Goal: Task Accomplishment & Management: Complete application form

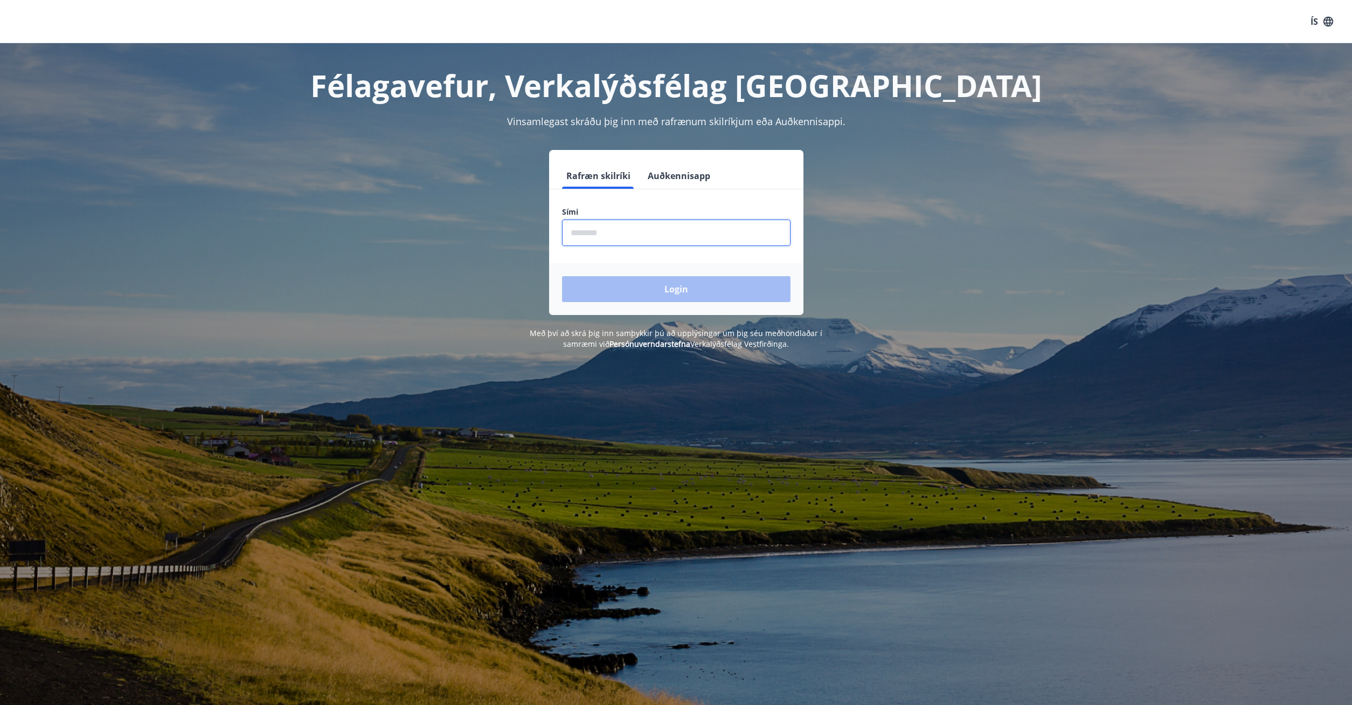
click at [618, 236] on input "phone" at bounding box center [676, 232] width 229 height 26
type input "********"
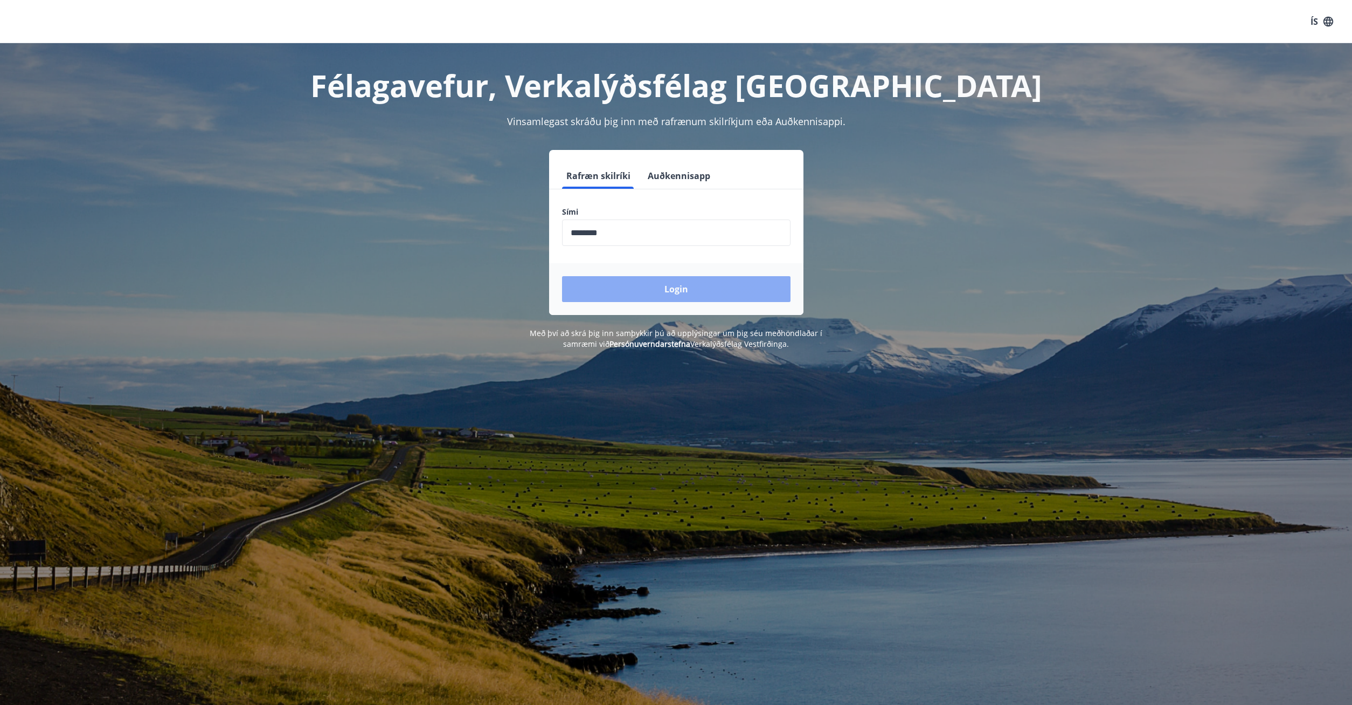
click at [700, 285] on button "Login" at bounding box center [676, 289] width 229 height 26
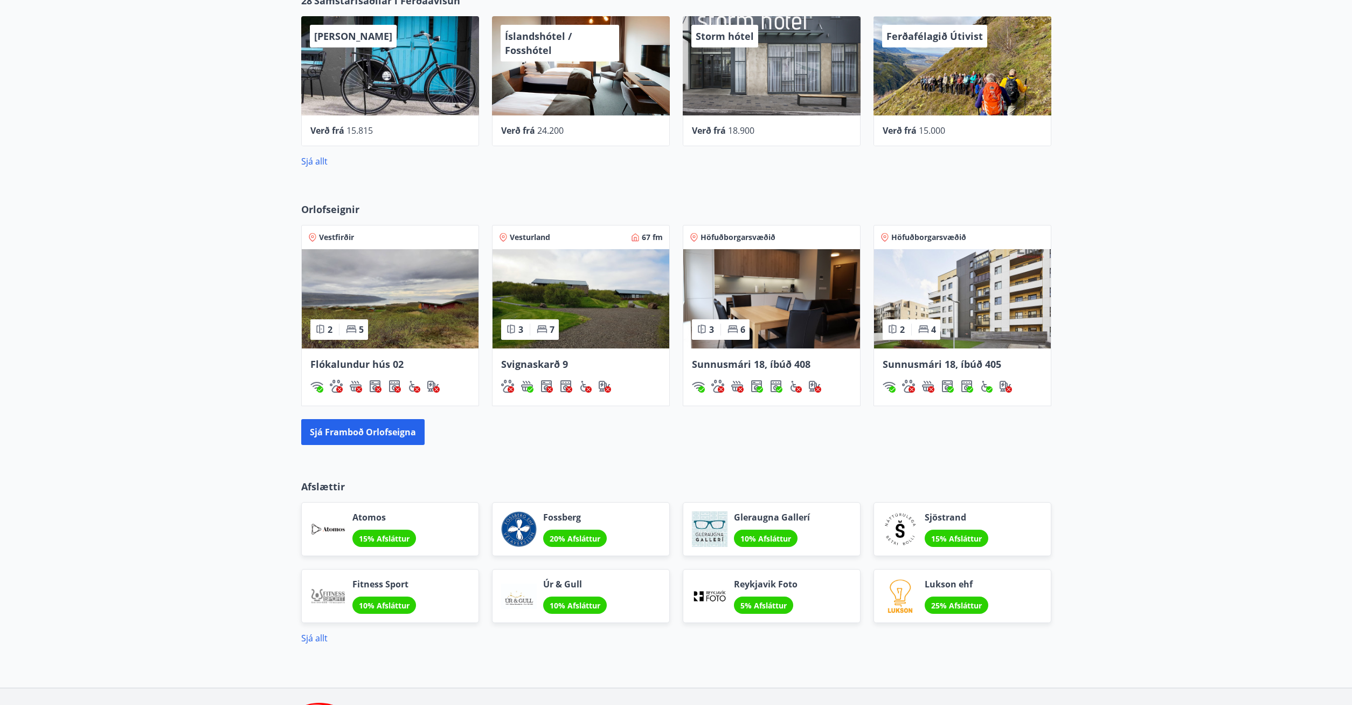
scroll to position [605, 0]
click at [1145, 413] on div "Orlofseignir Vestfirðir 2 5 Flókalundur hús 02 Vesturland 67 fm 3 7 Svignaskarð…" at bounding box center [676, 322] width 1352 height 277
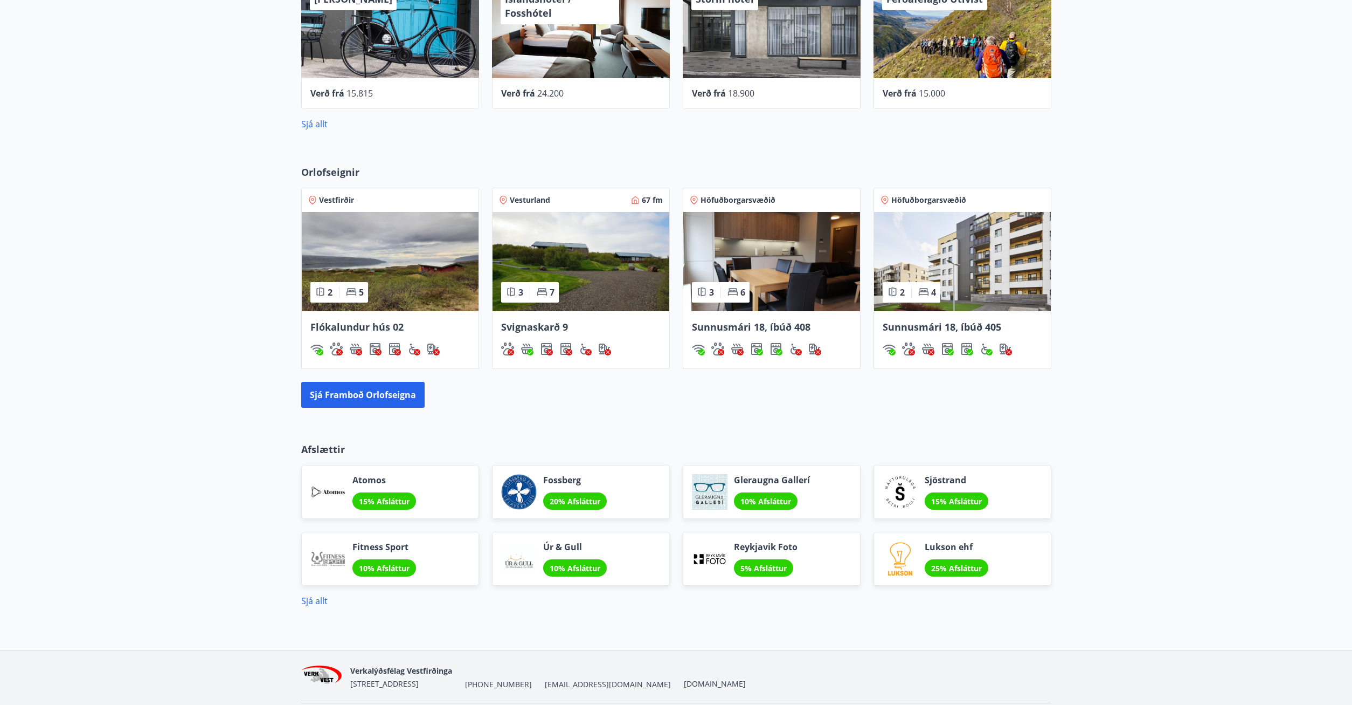
scroll to position [623, 0]
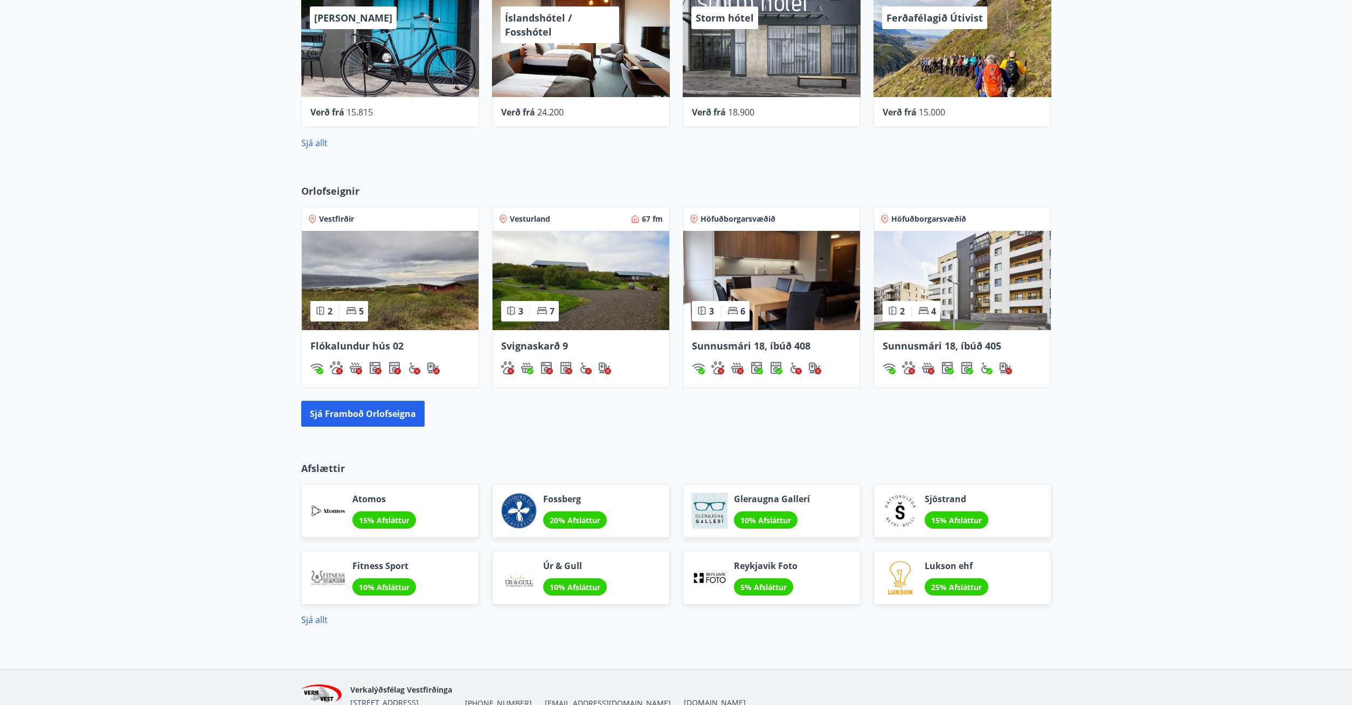
click at [1146, 199] on div "Orlofseignir Vestfirðir 2 5 Flókalundur hús 02 Vesturland 67 fm 3 7 Svignaskarð…" at bounding box center [676, 305] width 1352 height 277
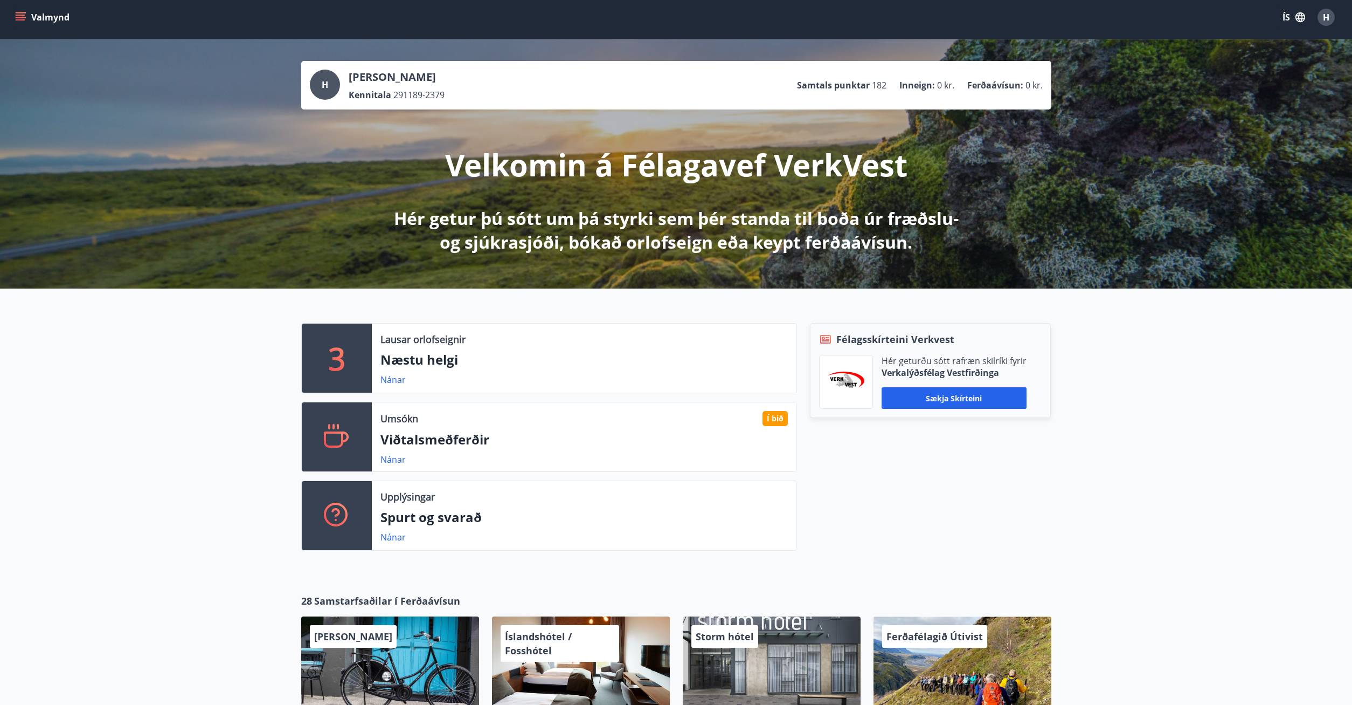
scroll to position [0, 0]
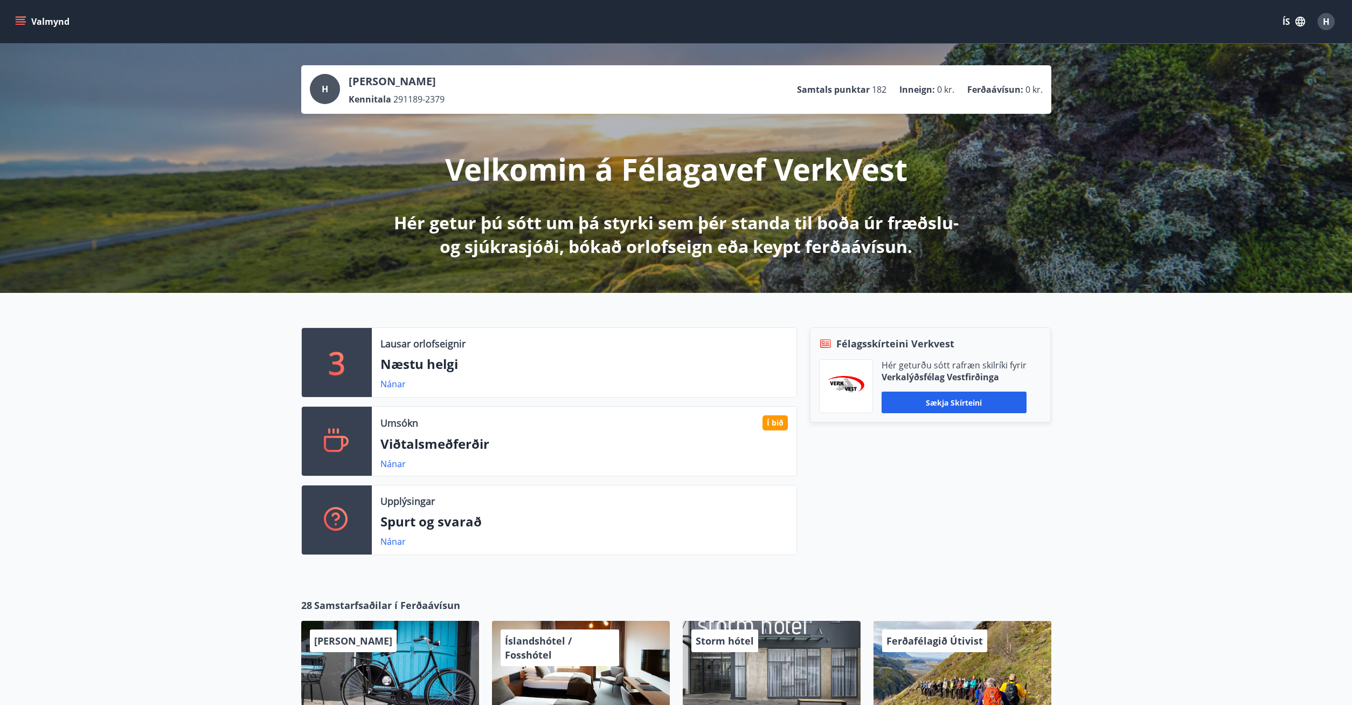
click at [24, 28] on button "Valmynd" at bounding box center [43, 21] width 61 height 19
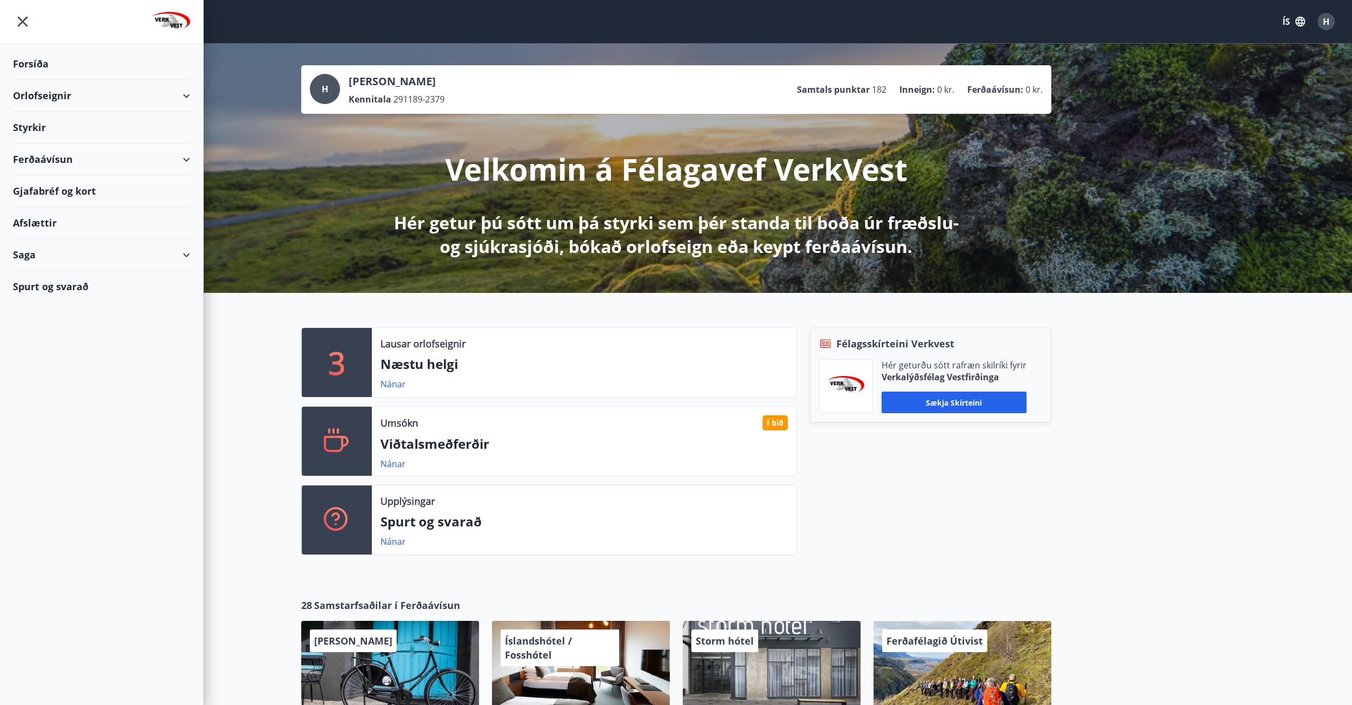
click at [127, 125] on div "Styrkir" at bounding box center [101, 128] width 177 height 32
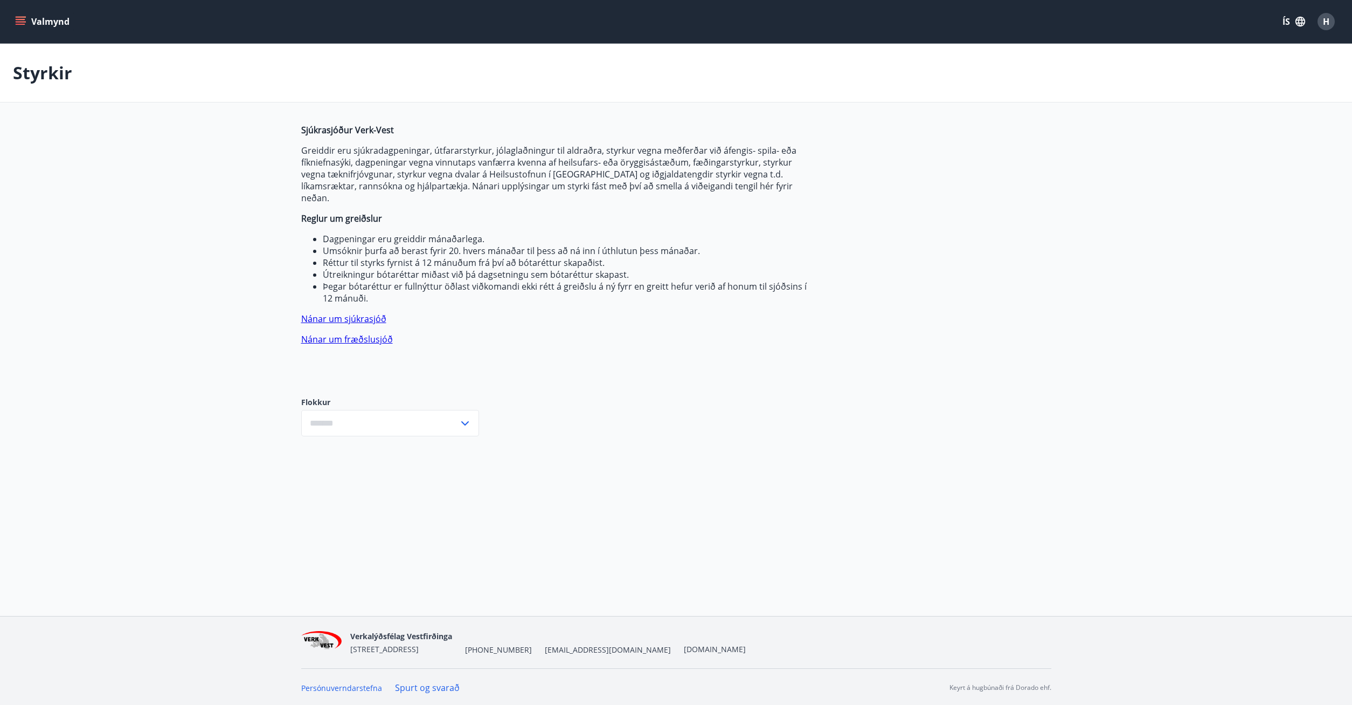
type input "***"
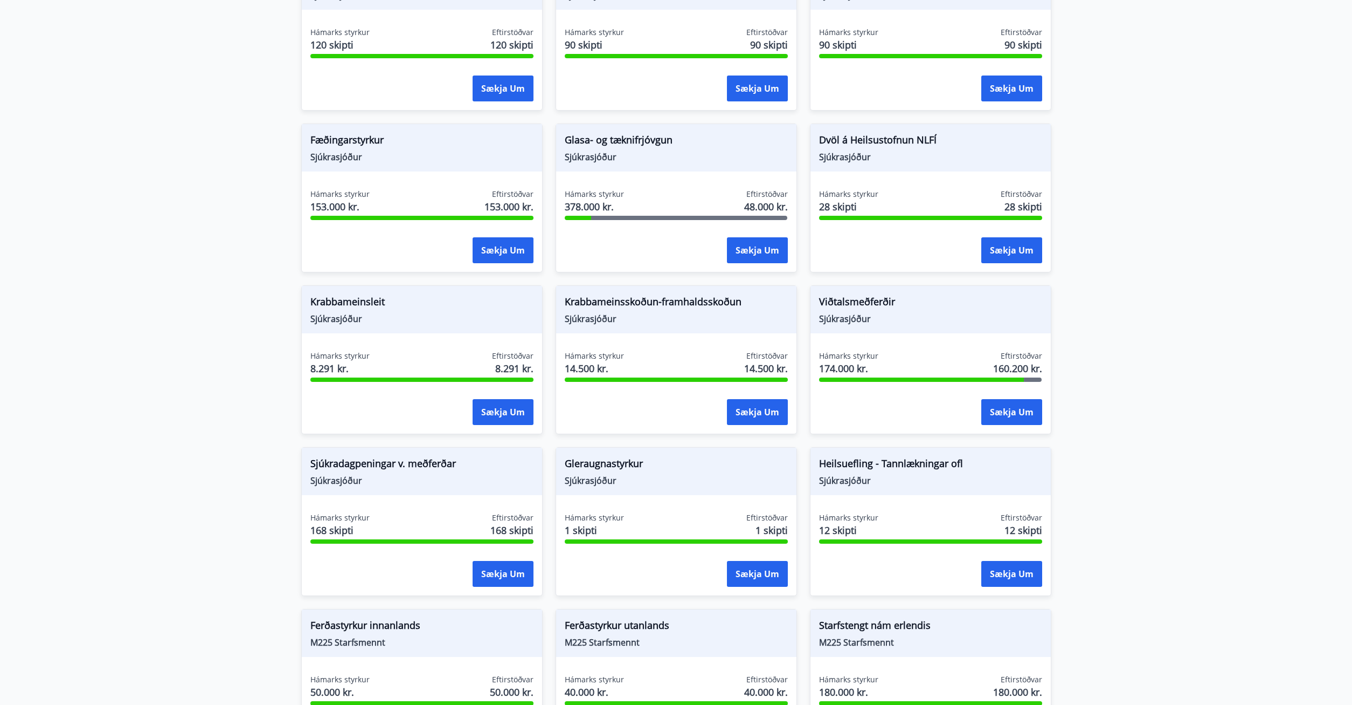
scroll to position [495, 0]
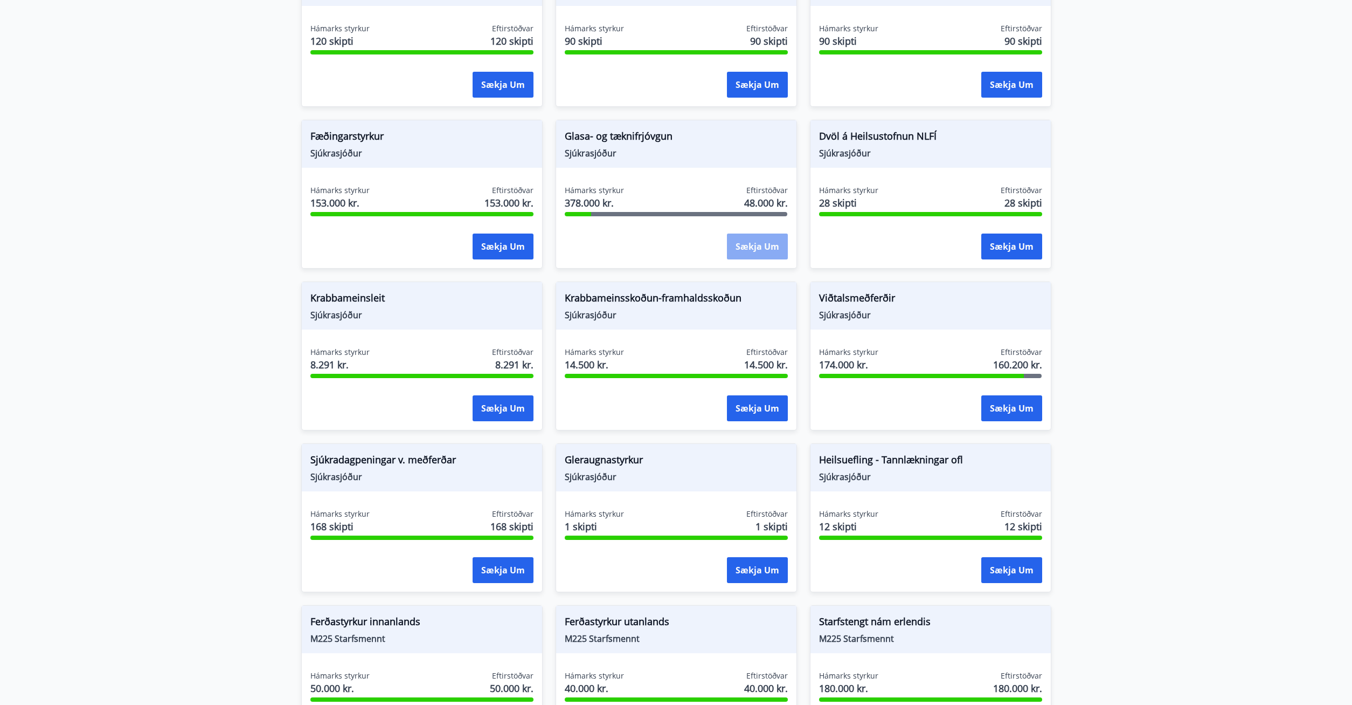
click at [758, 233] on button "Sækja um" at bounding box center [757, 246] width 61 height 26
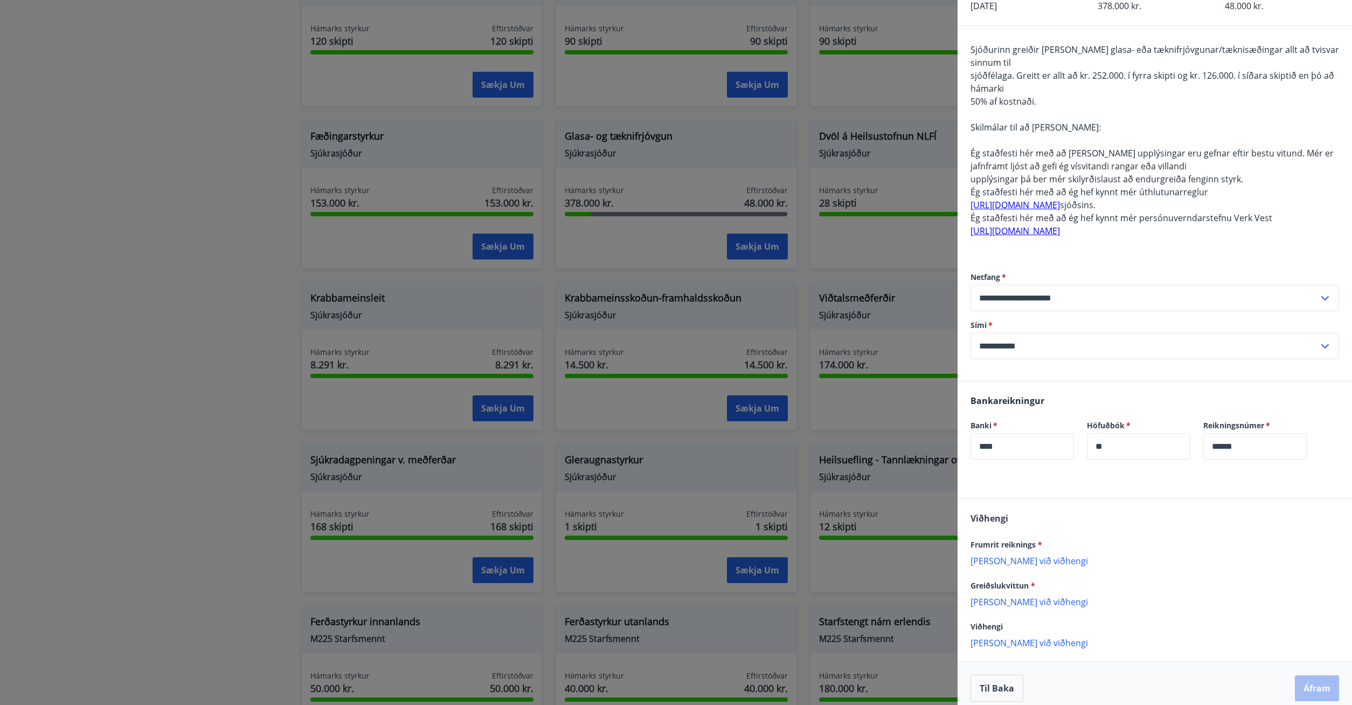
scroll to position [71, 0]
click at [1018, 557] on p "Bæta við viðhengi" at bounding box center [1155, 559] width 369 height 11
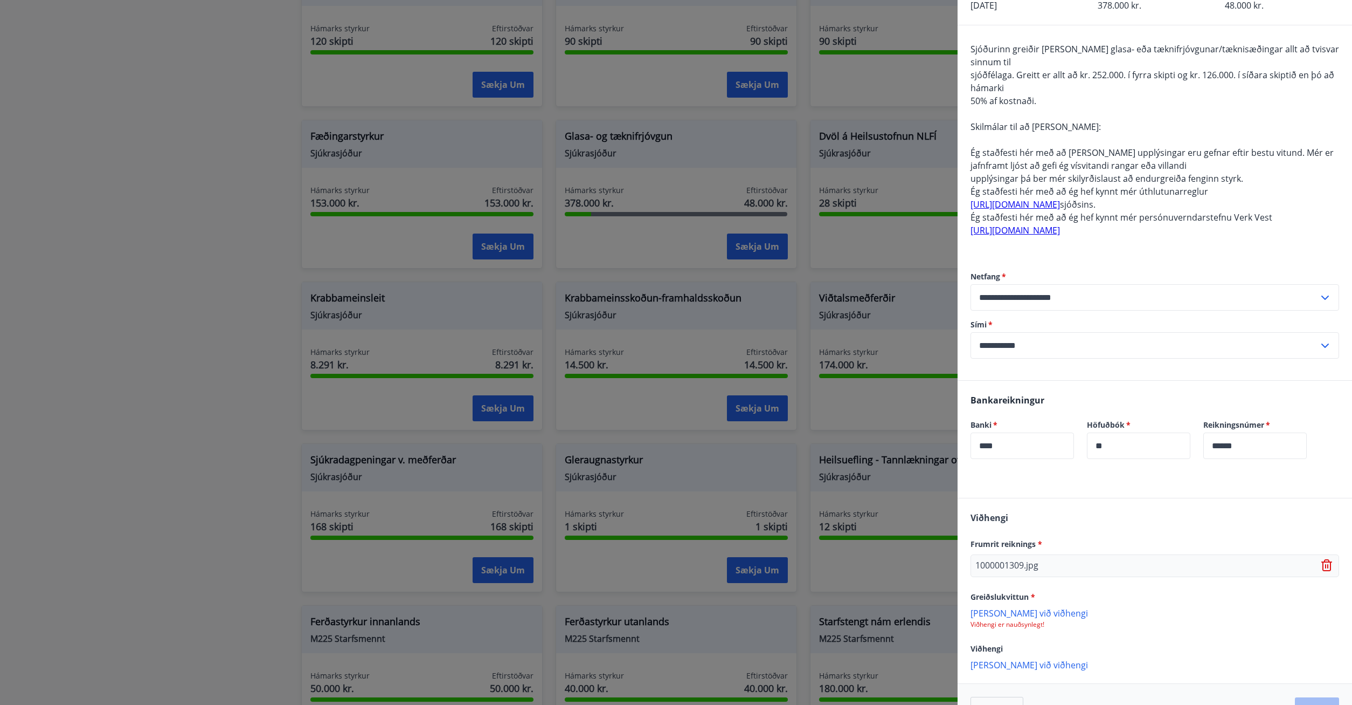
click at [1010, 614] on p "Bæta við viðhengi" at bounding box center [1155, 612] width 369 height 11
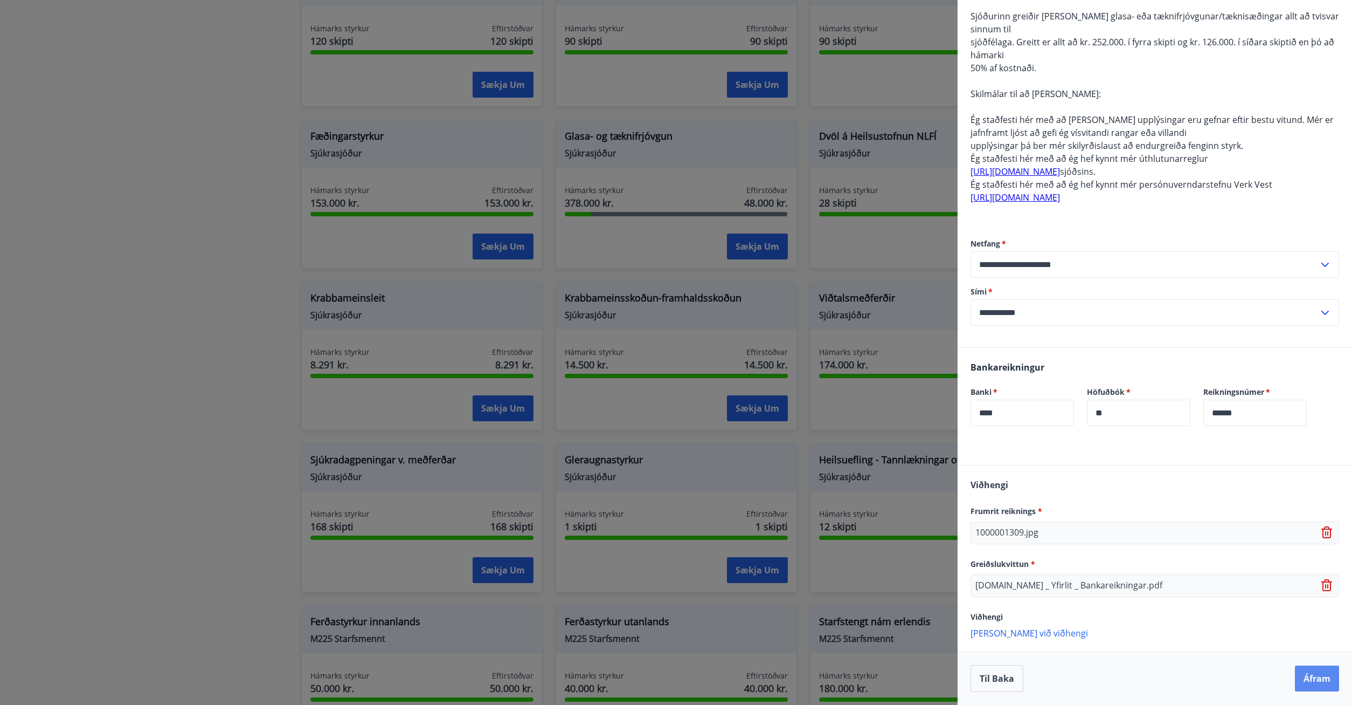
click at [1312, 677] on button "Áfram" at bounding box center [1317, 678] width 44 height 26
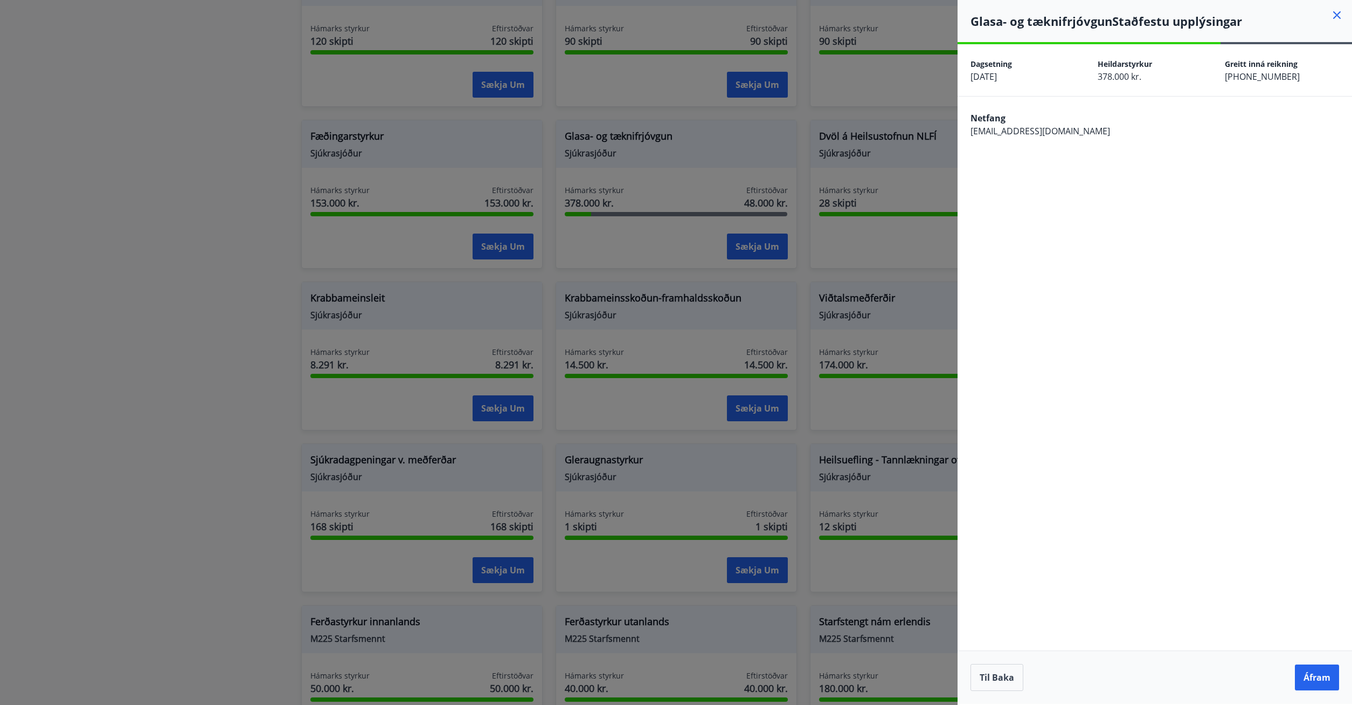
scroll to position [0, 0]
click at [1316, 679] on button "Áfram" at bounding box center [1317, 677] width 44 height 26
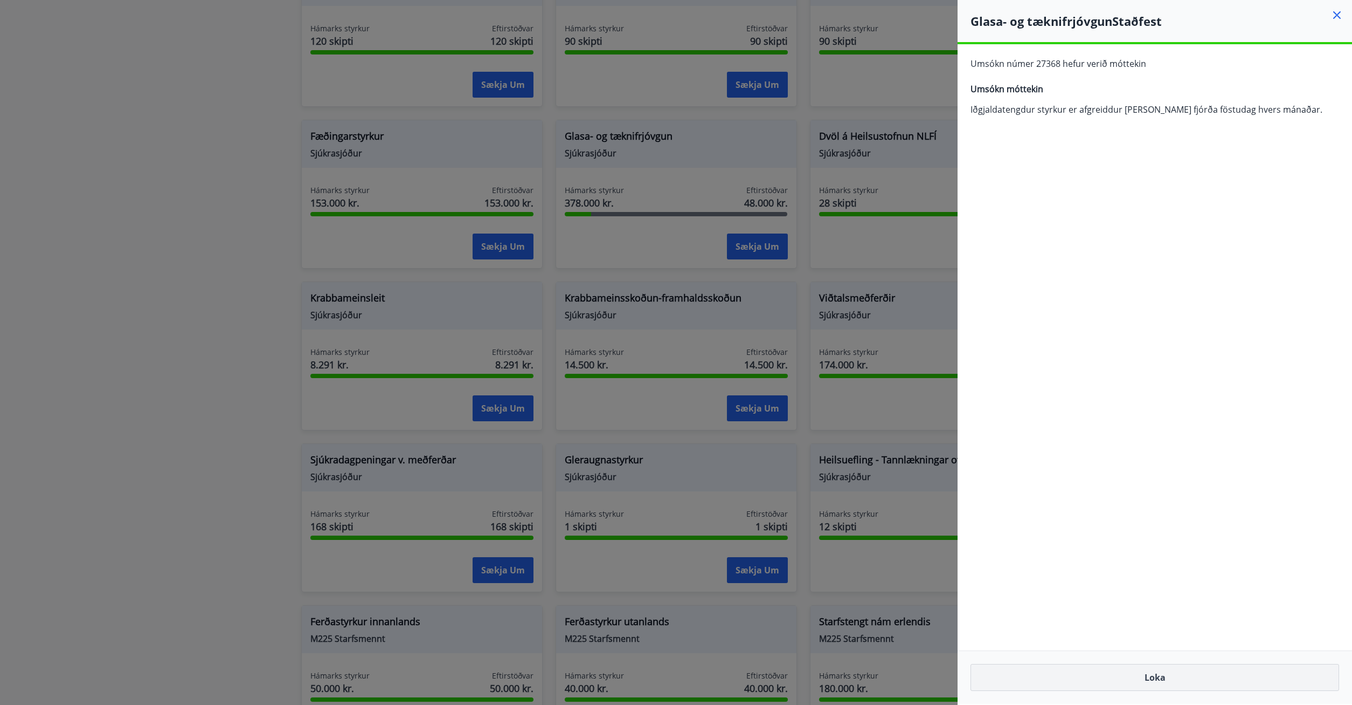
click at [1172, 687] on button "Loka" at bounding box center [1155, 677] width 369 height 27
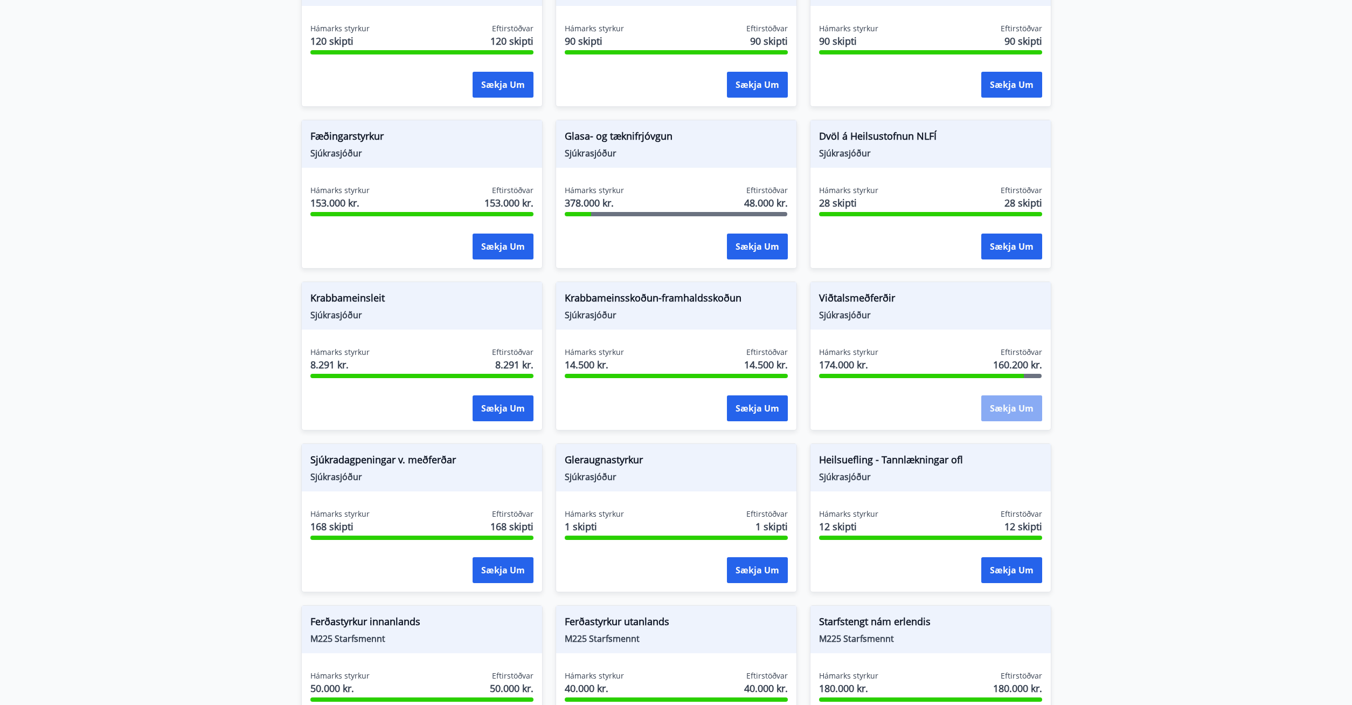
click at [1020, 400] on button "Sækja um" at bounding box center [1012, 408] width 61 height 26
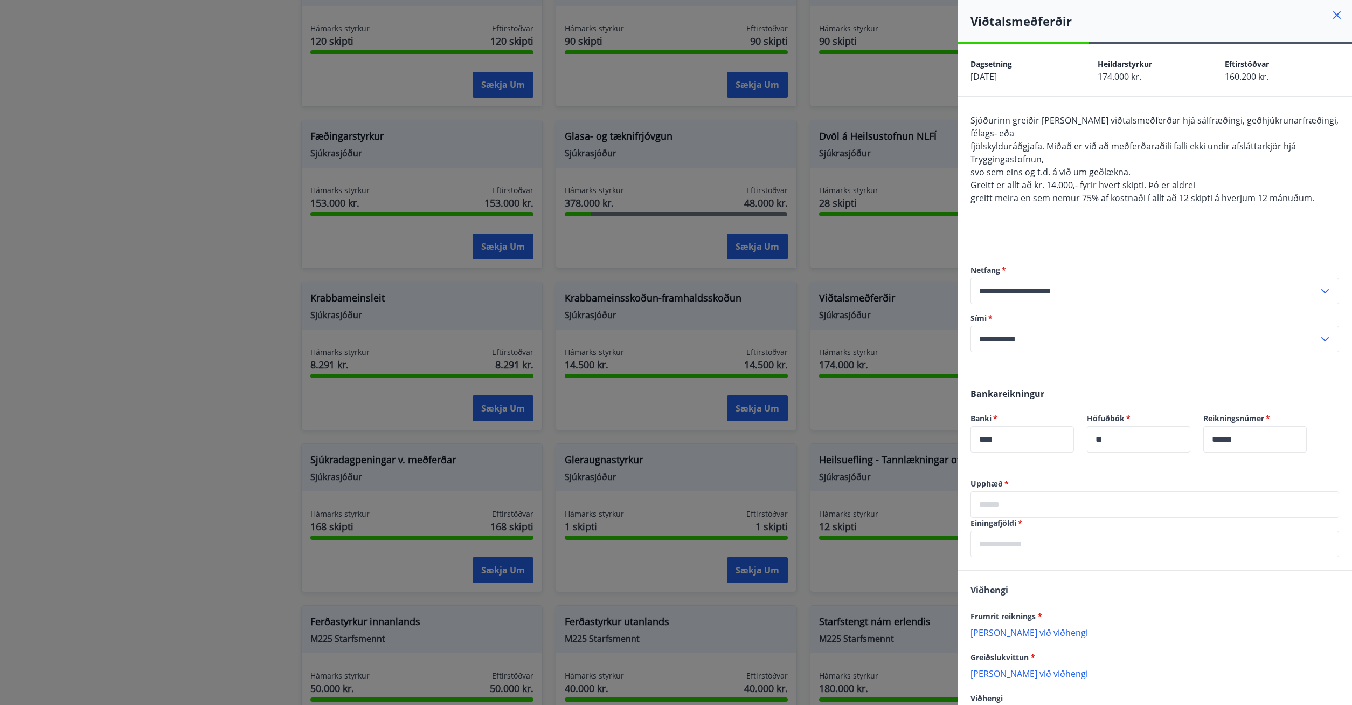
click at [1081, 506] on input "text" at bounding box center [1155, 504] width 369 height 26
type input "*****"
click at [1142, 595] on div "Viðhengi Frumrit reiknings * Bæta við viðhengi Viðhengi er nauðsynlegt! Greiðsl…" at bounding box center [1155, 661] width 395 height 183
click at [1029, 547] on input "text" at bounding box center [1155, 543] width 369 height 26
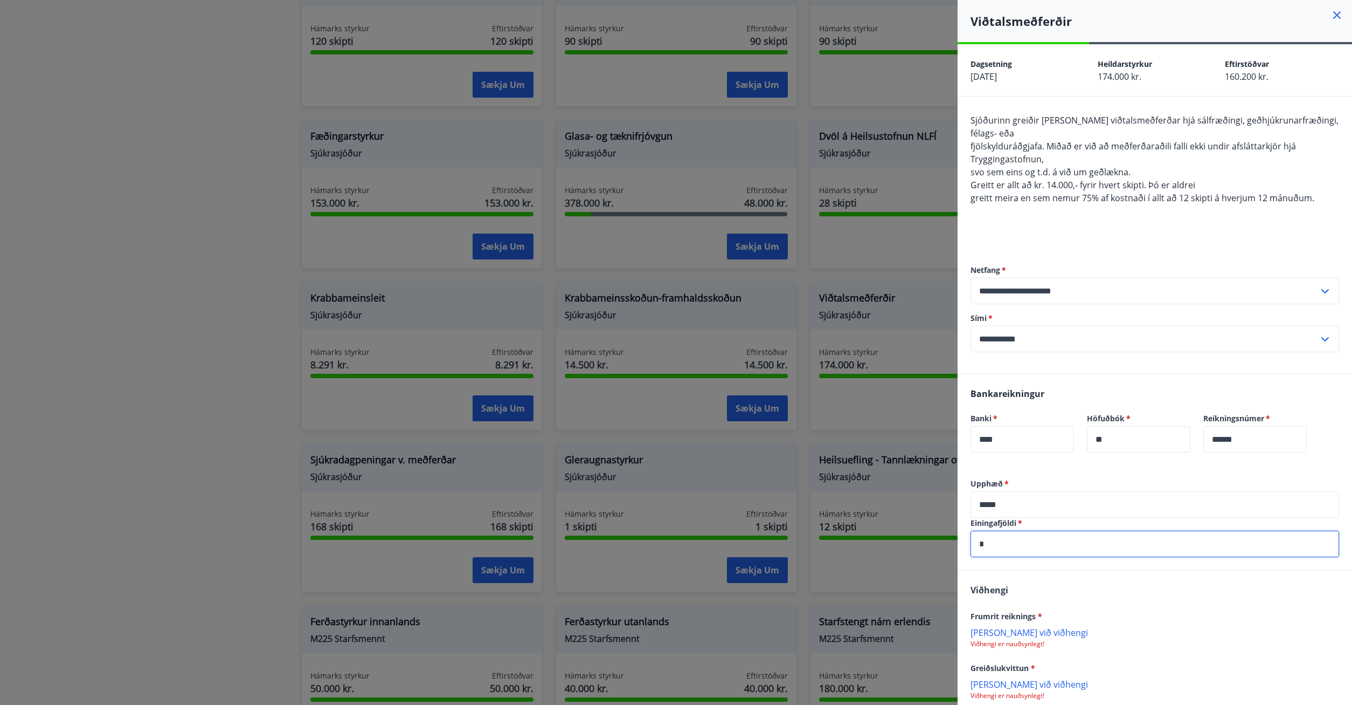
type input "*"
click at [1112, 607] on div "Viðhengi Frumrit reiknings * Bæta við viðhengi Viðhengi er nauðsynlegt! Greiðsl…" at bounding box center [1155, 661] width 395 height 183
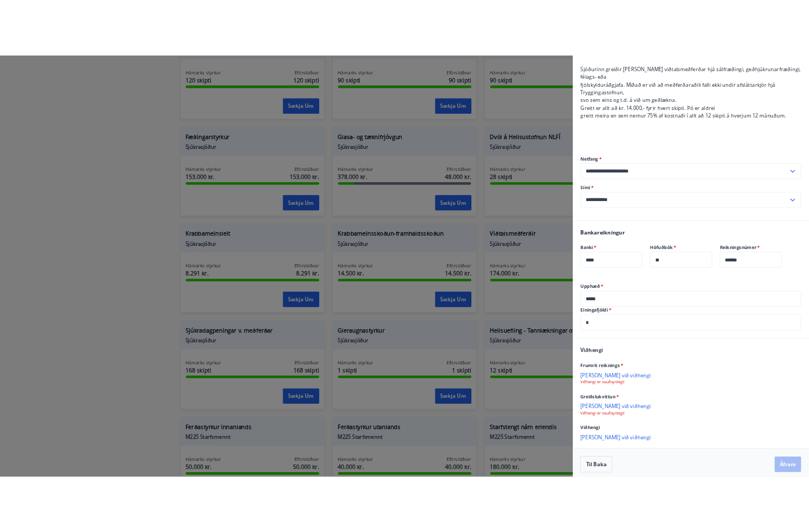
scroll to position [103, 0]
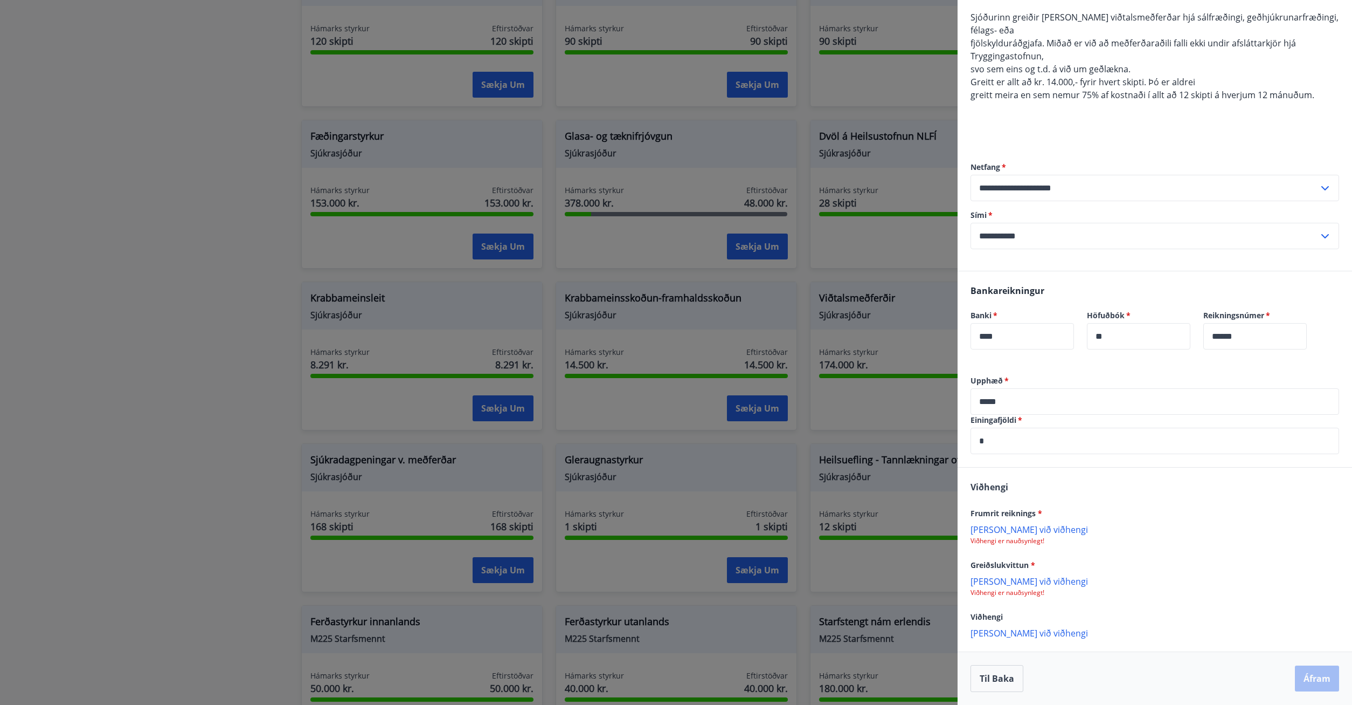
click at [1019, 526] on p "Bæta við viðhengi" at bounding box center [1155, 528] width 369 height 11
click at [1004, 593] on p "Viðhengi er nauðsynlegt!" at bounding box center [1155, 593] width 369 height 9
click at [999, 585] on p "Bæta við viðhengi" at bounding box center [1155, 581] width 369 height 11
click at [1062, 590] on p "islandsbanki.is _ Yfirlit _ Bankareikningar.pdf" at bounding box center [1069, 587] width 187 height 13
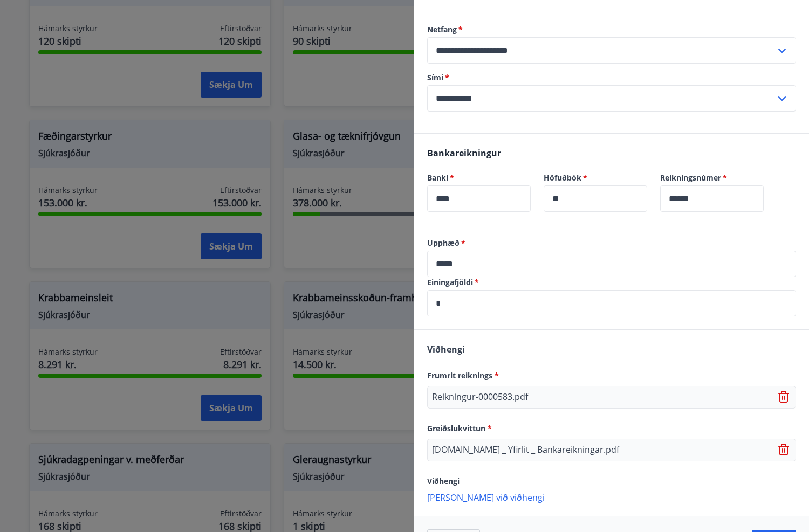
scroll to position [278, 0]
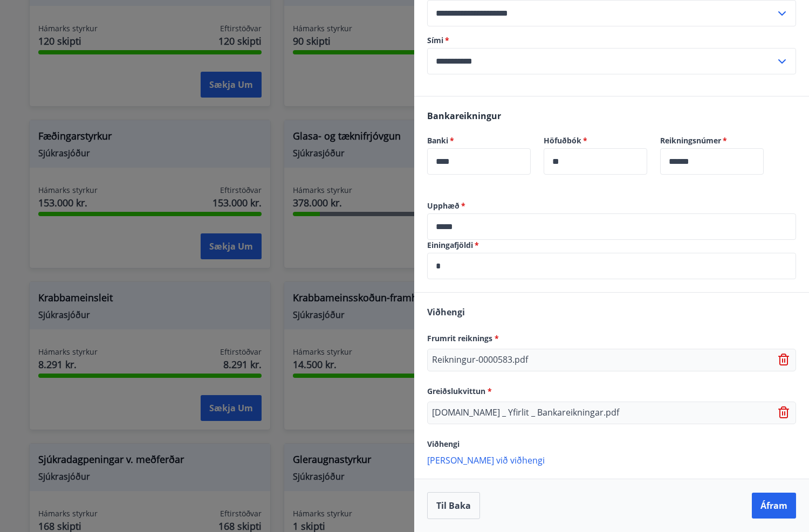
click at [786, 413] on icon at bounding box center [783, 412] width 11 height 12
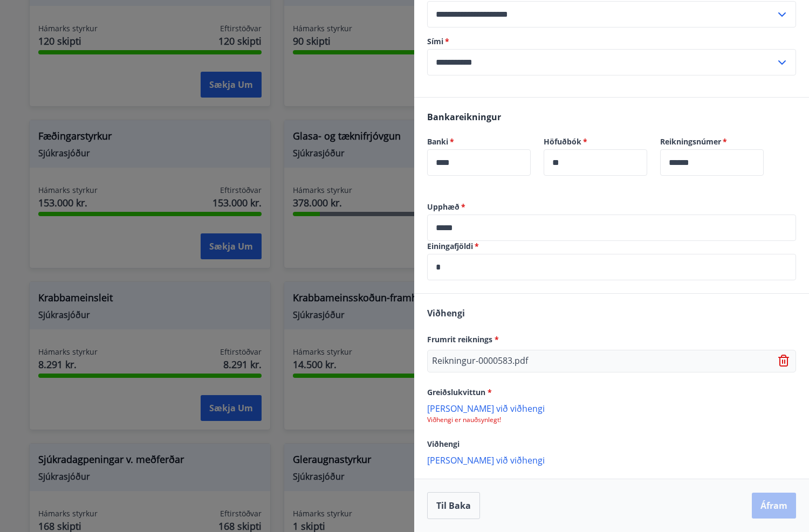
scroll to position [277, 0]
click at [466, 408] on p "Bæta við viðhengi" at bounding box center [611, 408] width 369 height 11
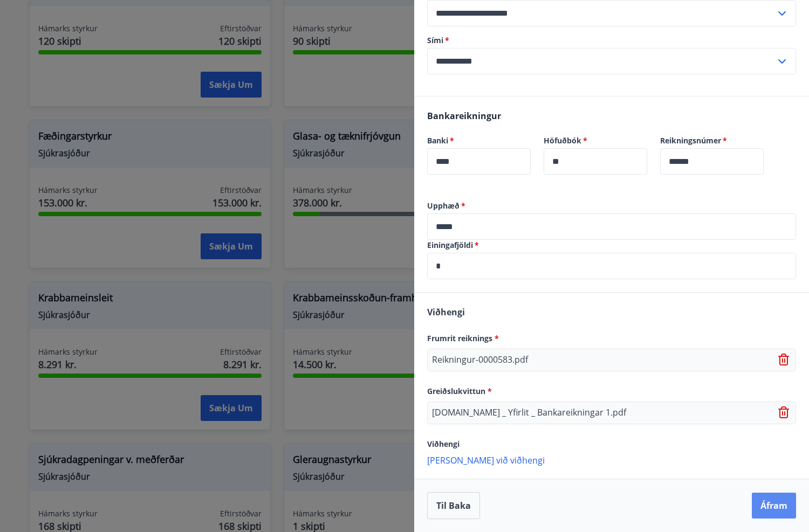
click at [773, 506] on button "Áfram" at bounding box center [773, 506] width 44 height 26
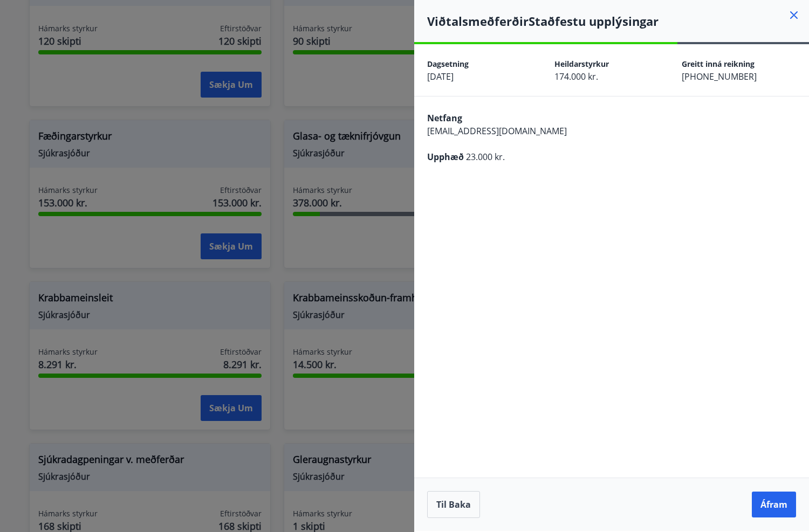
scroll to position [0, 0]
click at [779, 508] on button "Áfram" at bounding box center [773, 505] width 44 height 26
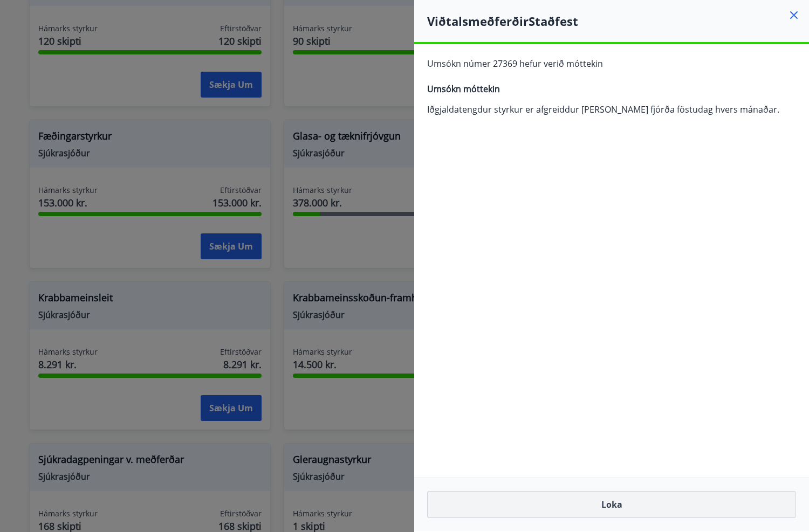
click at [619, 502] on button "Loka" at bounding box center [611, 504] width 369 height 27
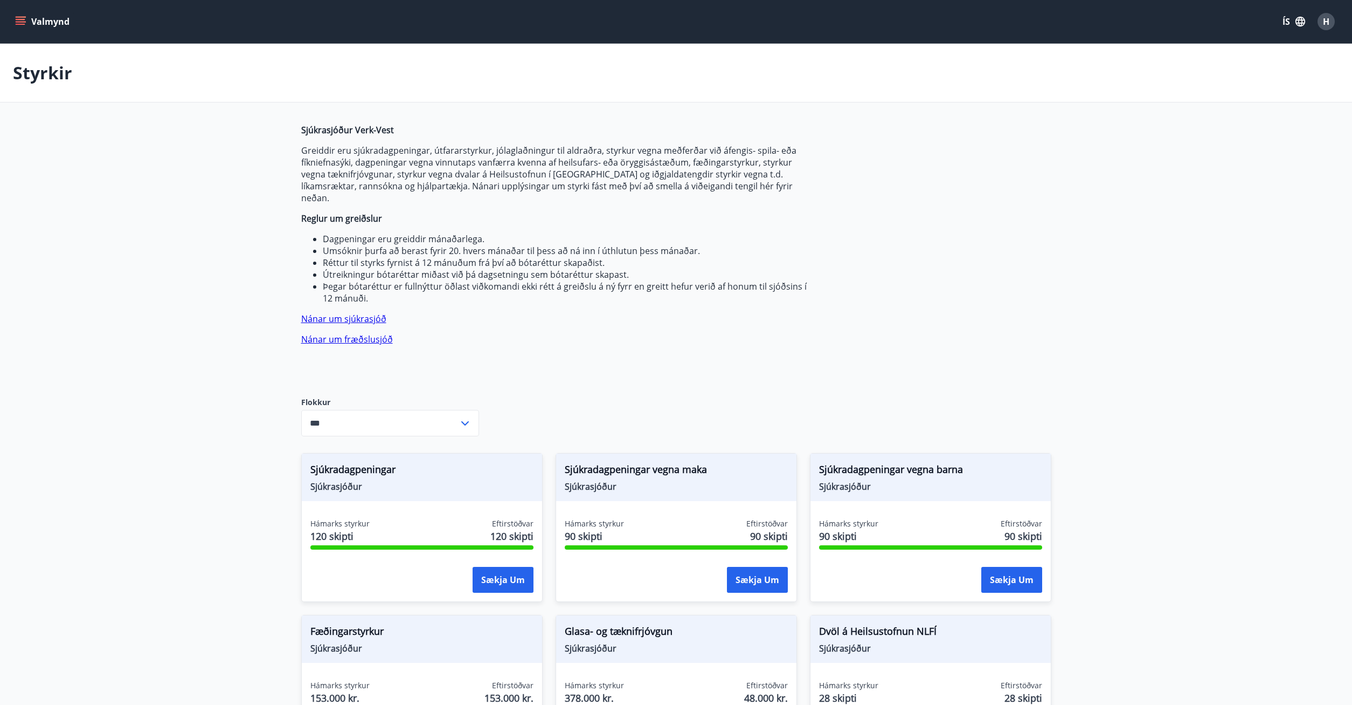
click at [54, 23] on button "Valmynd" at bounding box center [43, 21] width 61 height 19
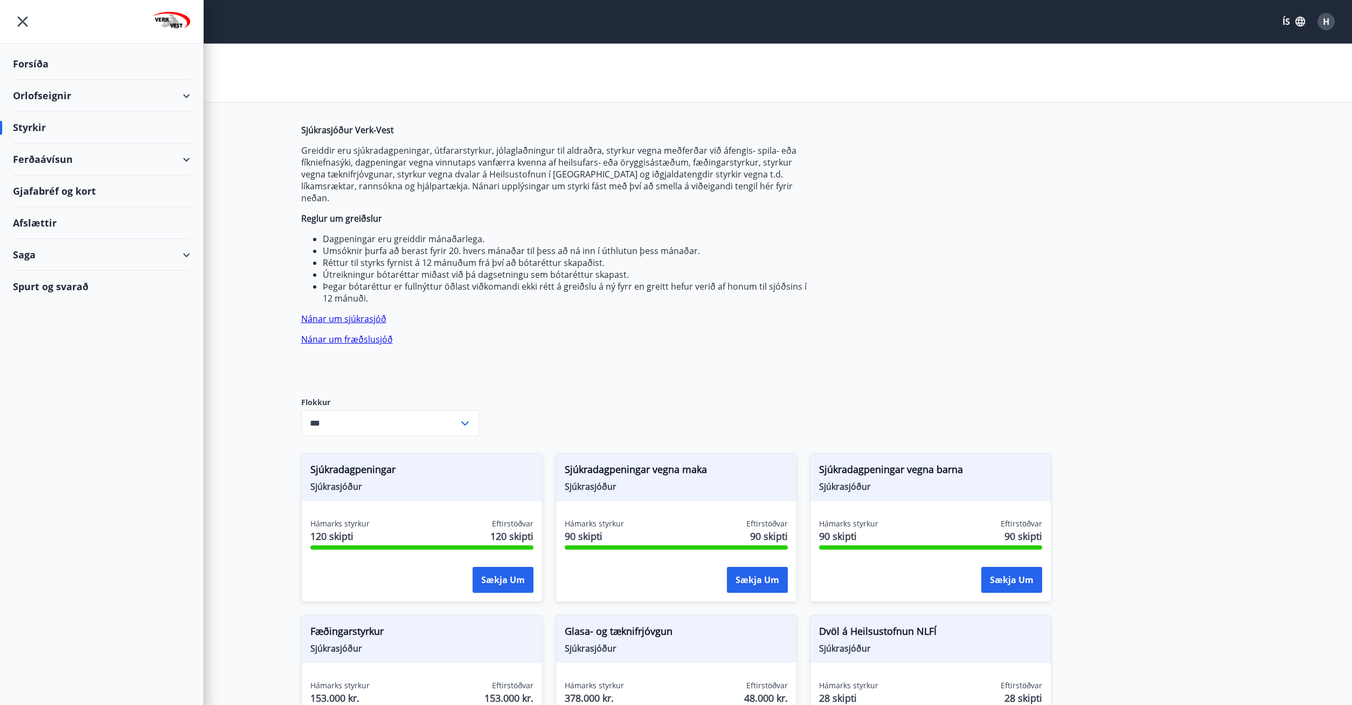
click at [1328, 19] on span "H" at bounding box center [1326, 22] width 6 height 12
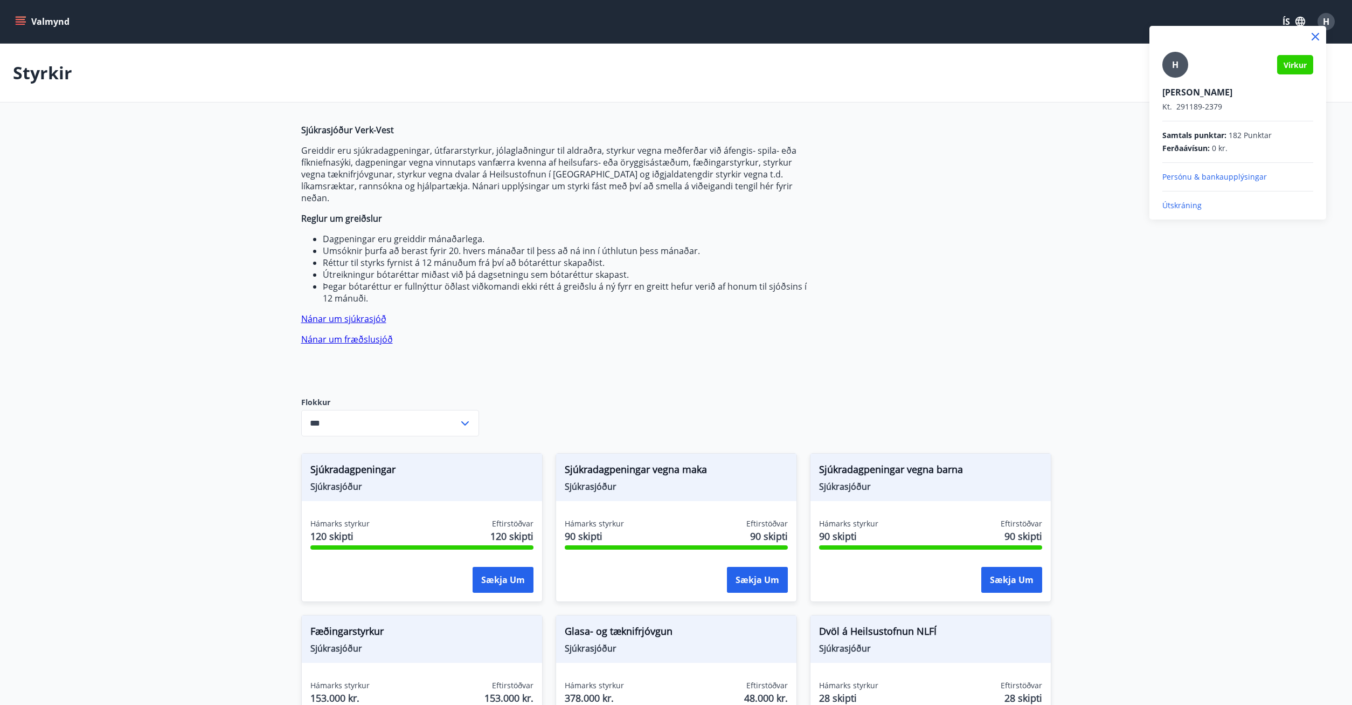
click at [1194, 203] on p "Útskráning" at bounding box center [1238, 205] width 151 height 11
